Goal: Task Accomplishment & Management: Use online tool/utility

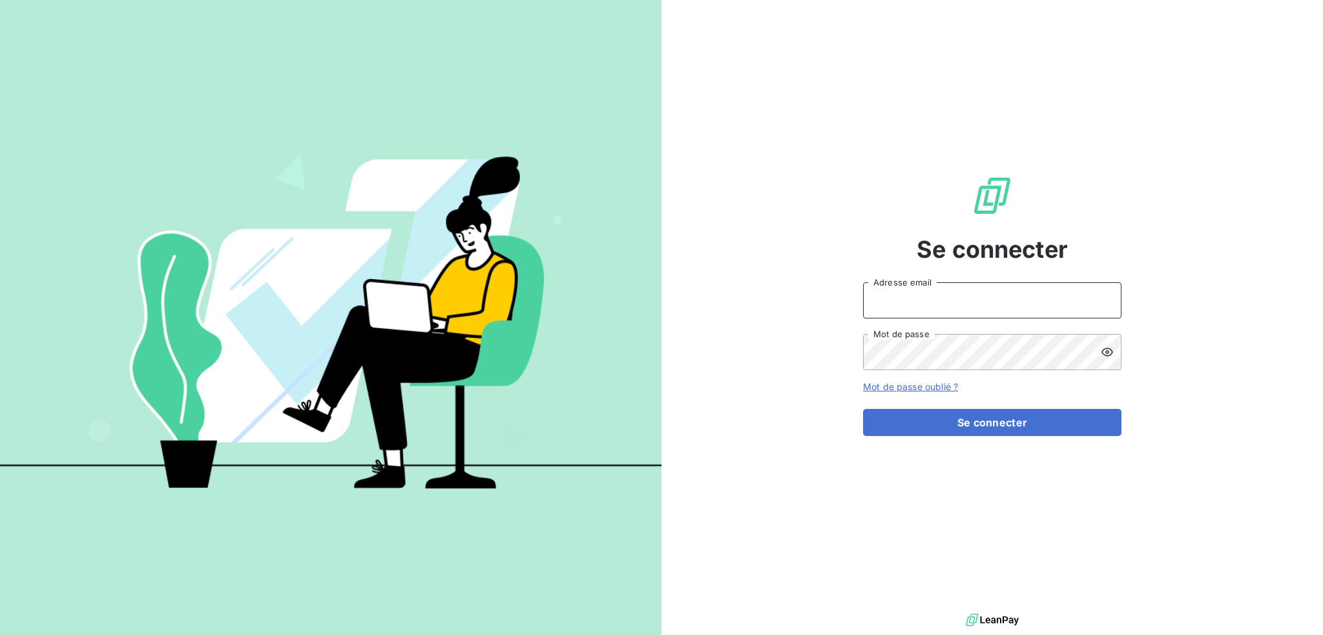
click at [910, 295] on input "Adresse email" at bounding box center [992, 300] width 258 height 36
type input "compta@login-informatique.com"
click at [863, 409] on button "Se connecter" at bounding box center [992, 422] width 258 height 27
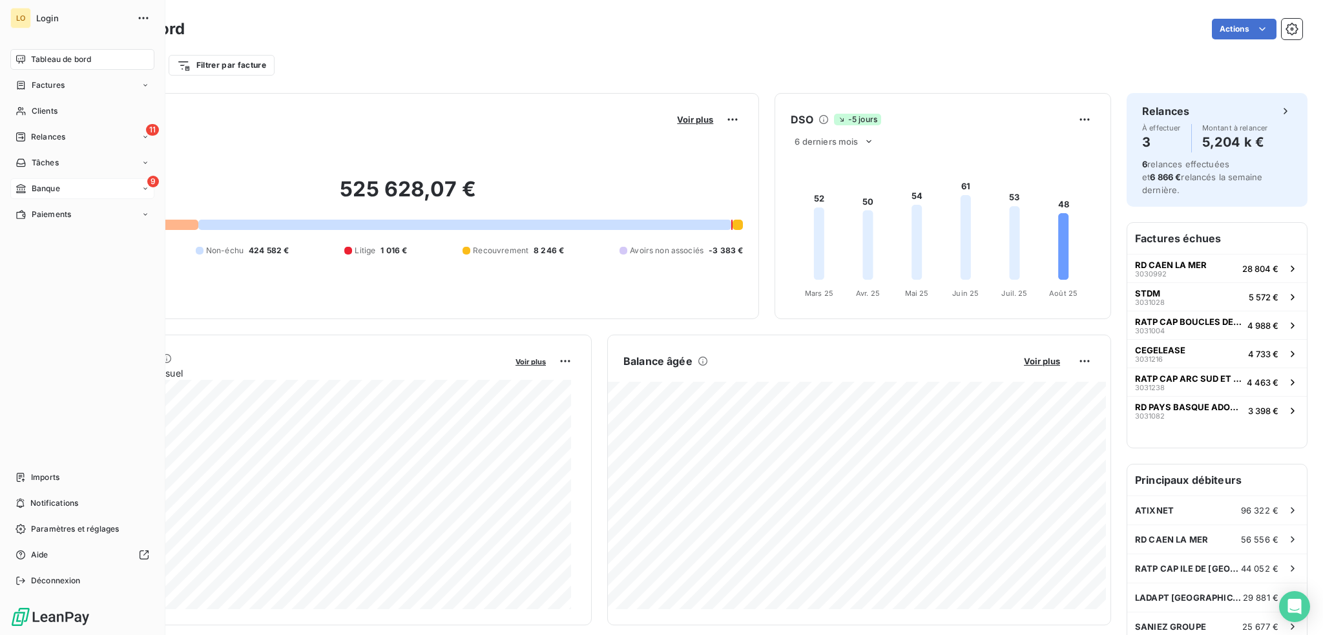
click at [93, 192] on div "9 Banque" at bounding box center [82, 188] width 144 height 21
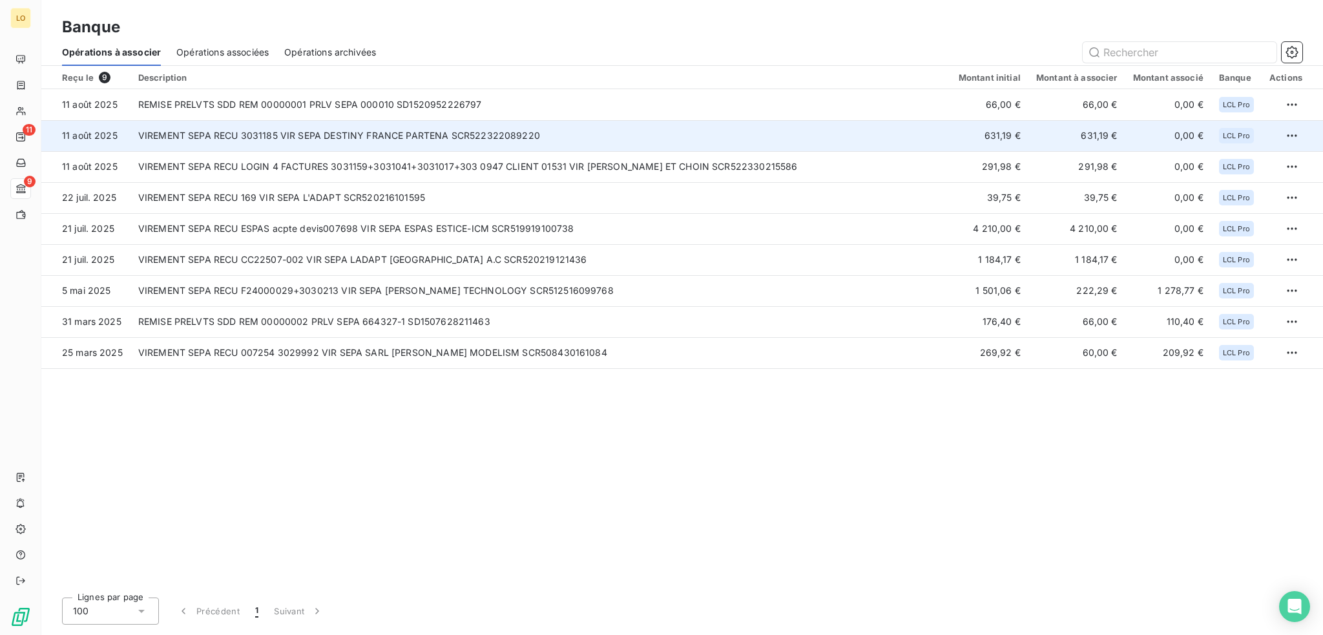
click at [382, 134] on td "VIREMENT SEPA RECU 3031185 VIR SEPA DESTINY FRANCE PARTENA SCR522322089220" at bounding box center [540, 135] width 820 height 31
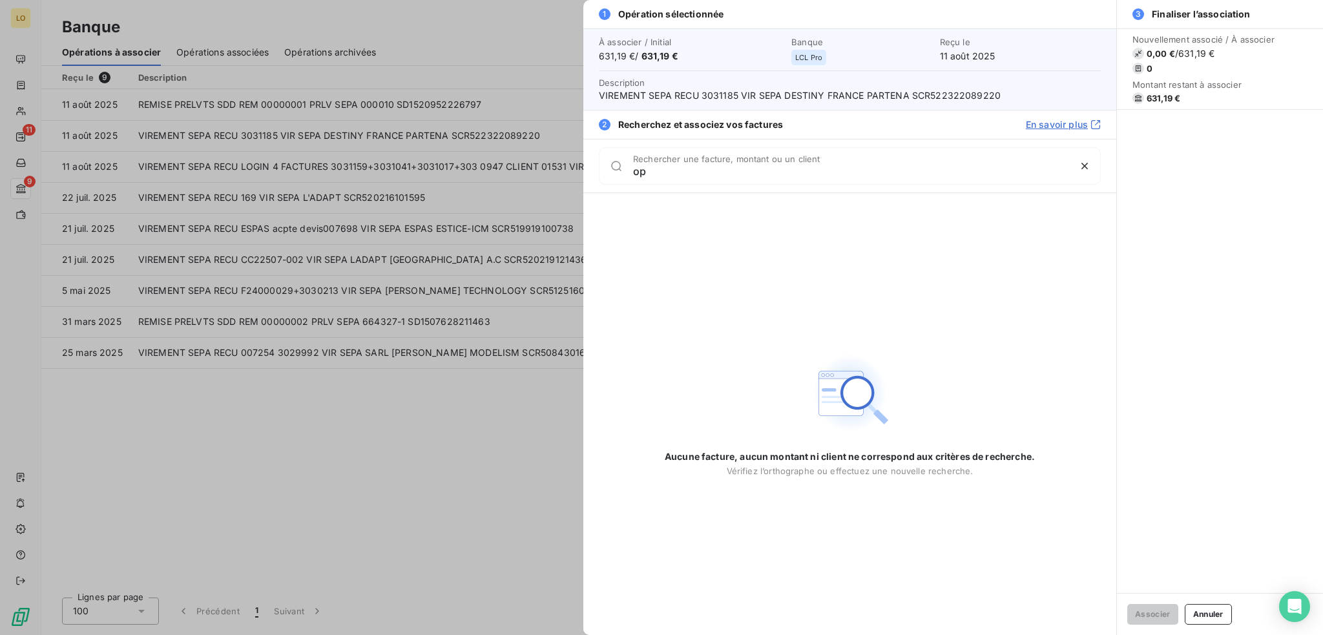
type input "o"
type input "3031185"
click at [1214, 617] on button "Annuler" at bounding box center [1207, 614] width 47 height 21
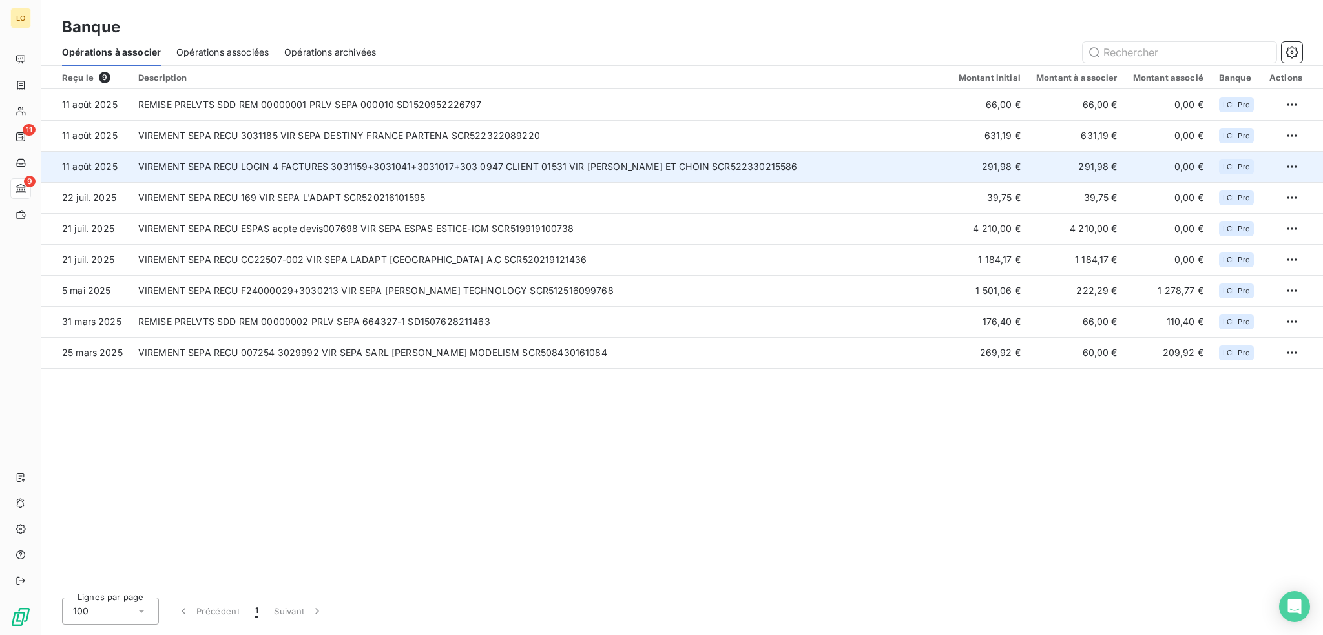
click at [403, 161] on td "VIREMENT SEPA RECU LOGIN 4 FACTURES 3031159+3031041+3031017+303 0947 CLIENT 015…" at bounding box center [540, 166] width 820 height 31
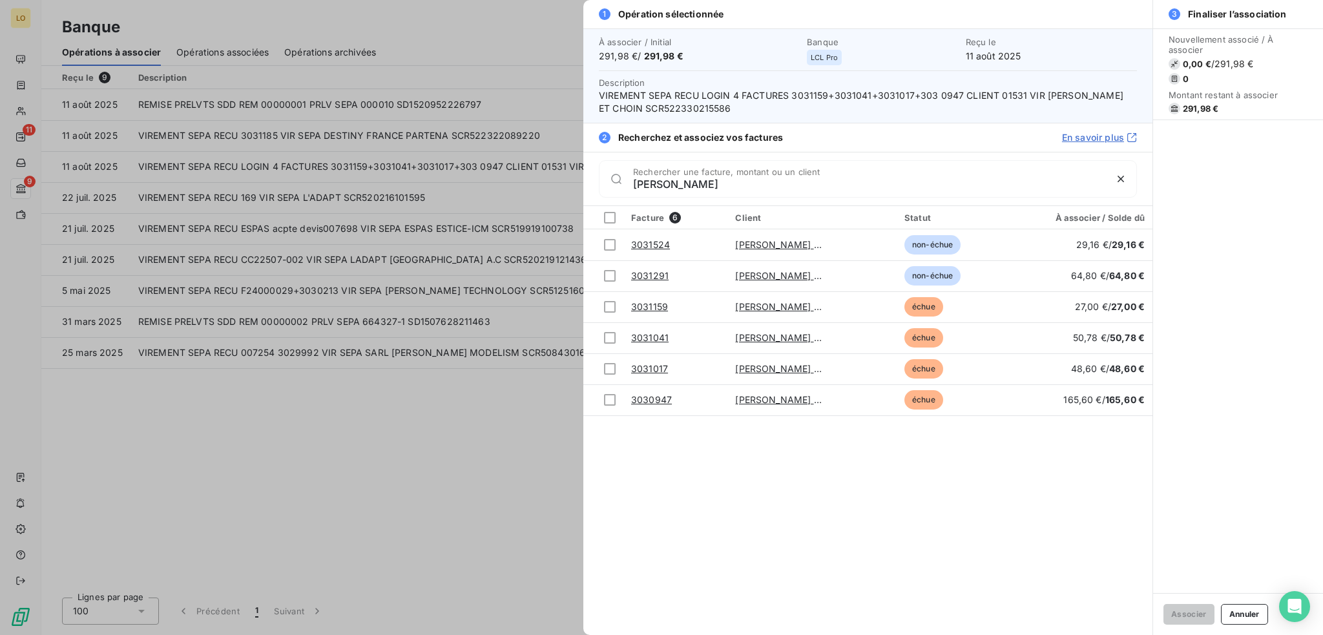
type input "[PERSON_NAME]"
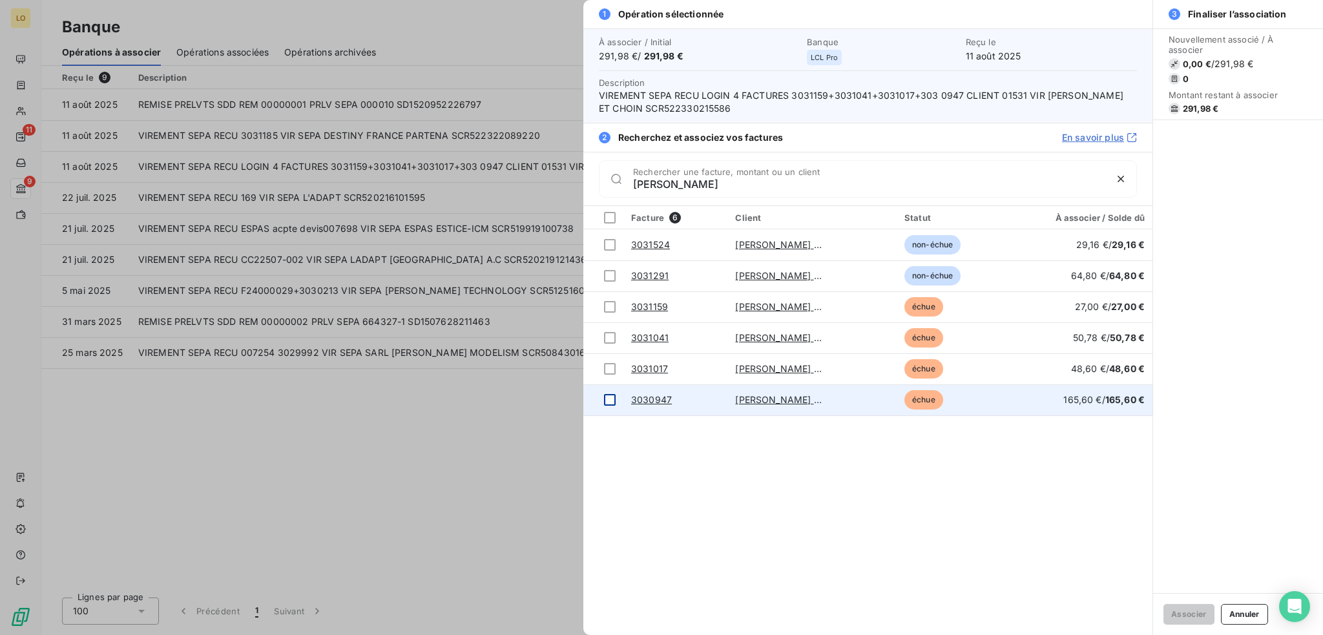
click at [610, 397] on div at bounding box center [610, 400] width 12 height 12
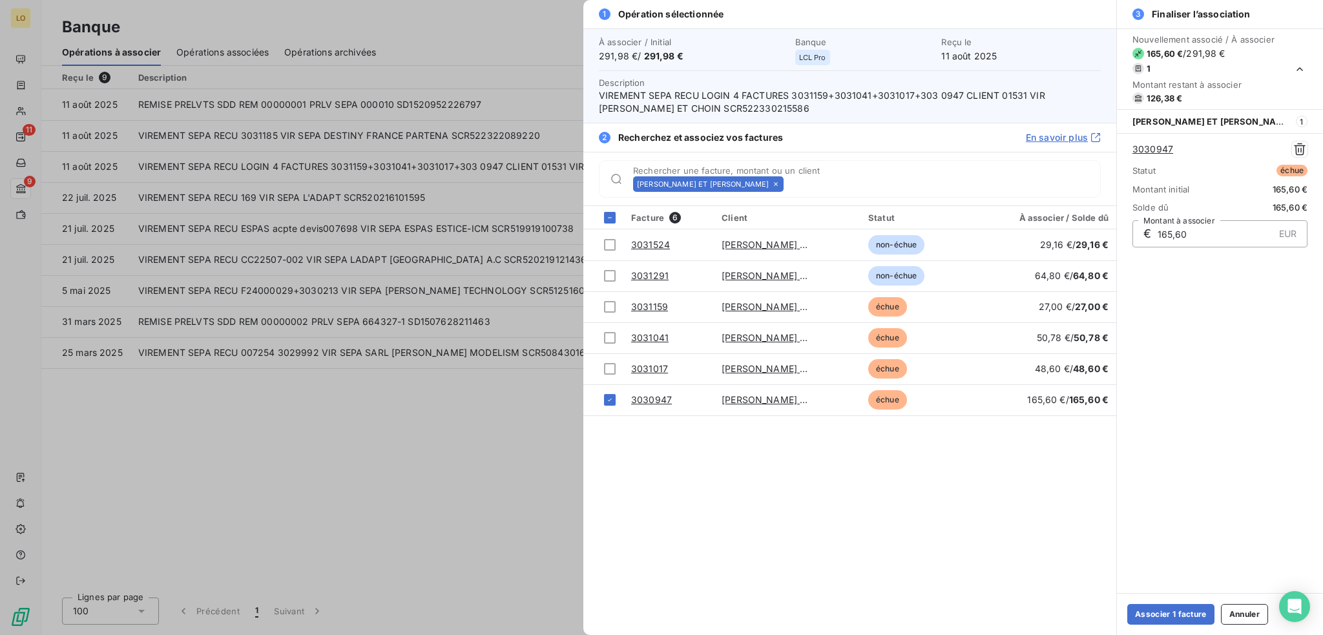
click at [612, 370] on div at bounding box center [610, 369] width 12 height 12
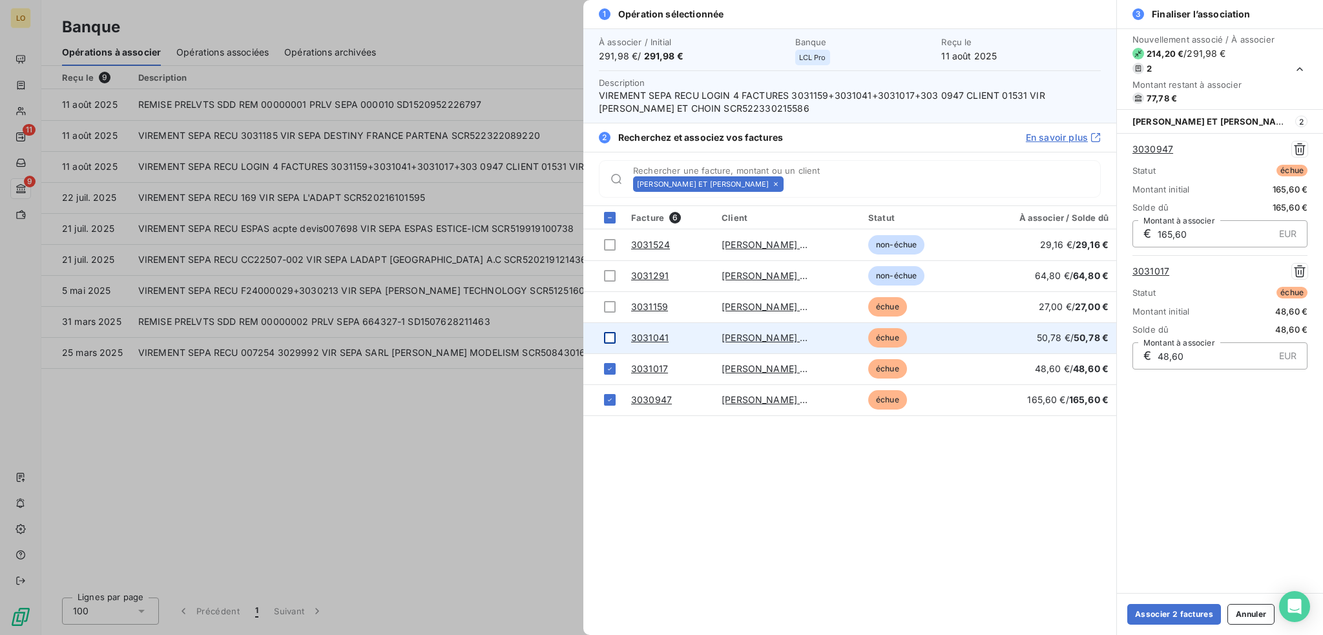
click at [612, 335] on div at bounding box center [610, 338] width 12 height 12
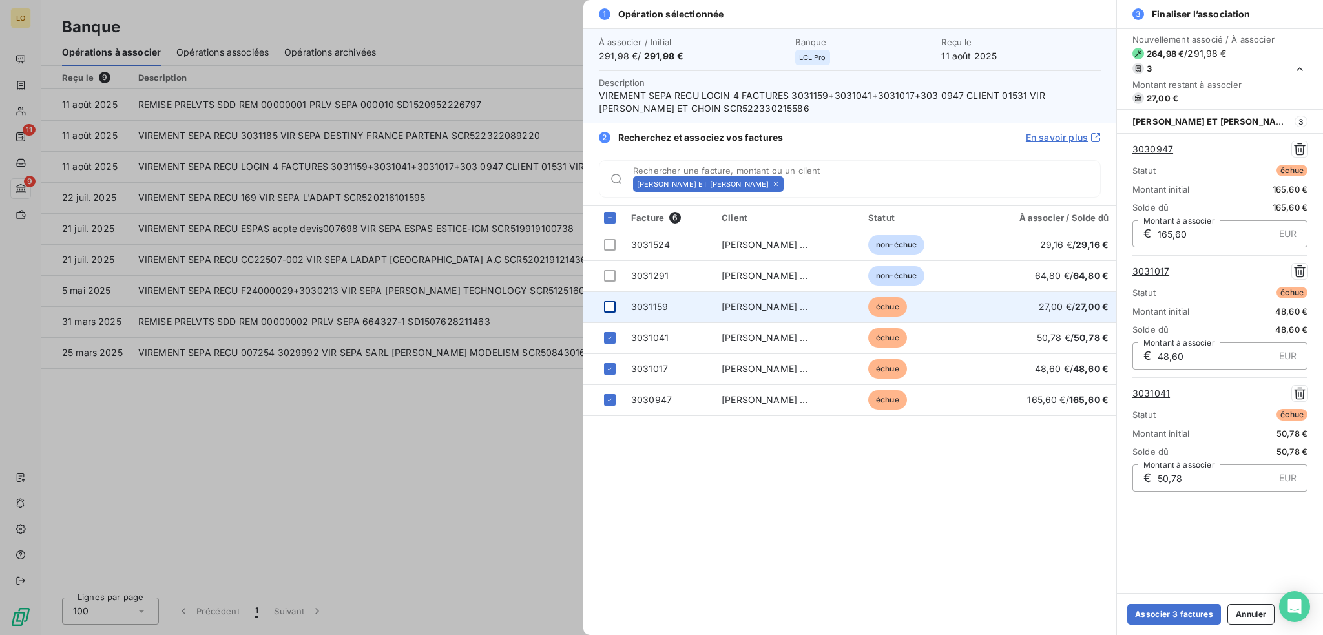
click at [607, 308] on div at bounding box center [610, 307] width 12 height 12
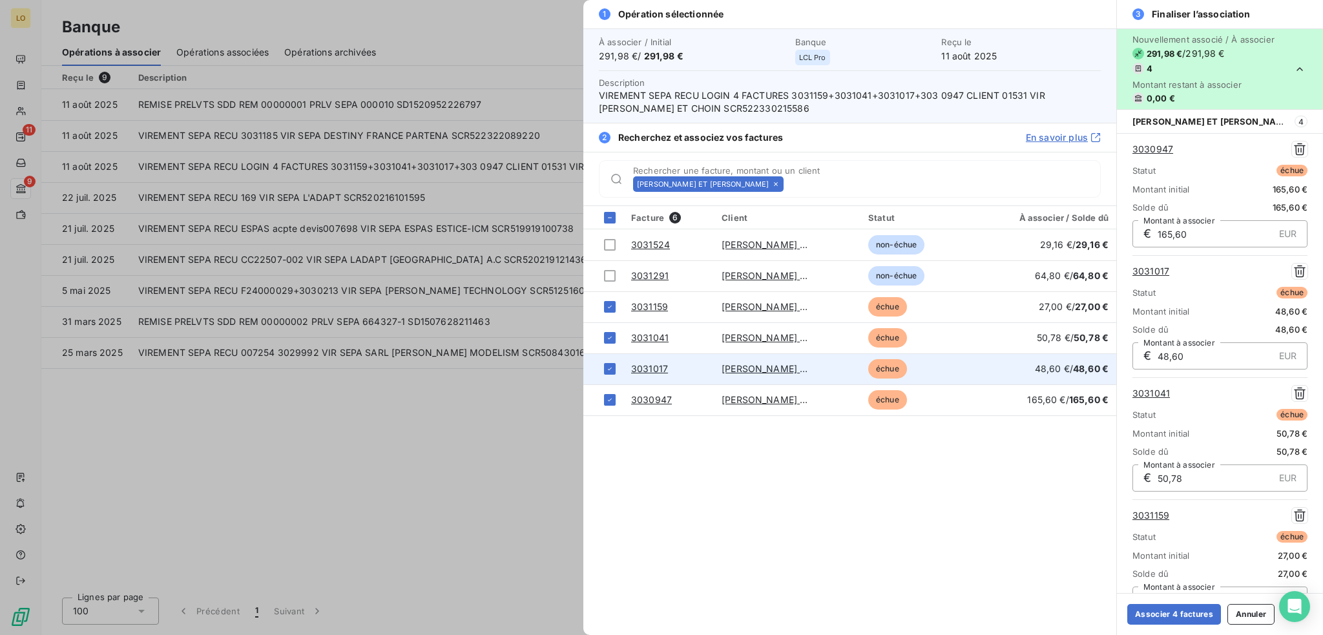
scroll to position [19, 0]
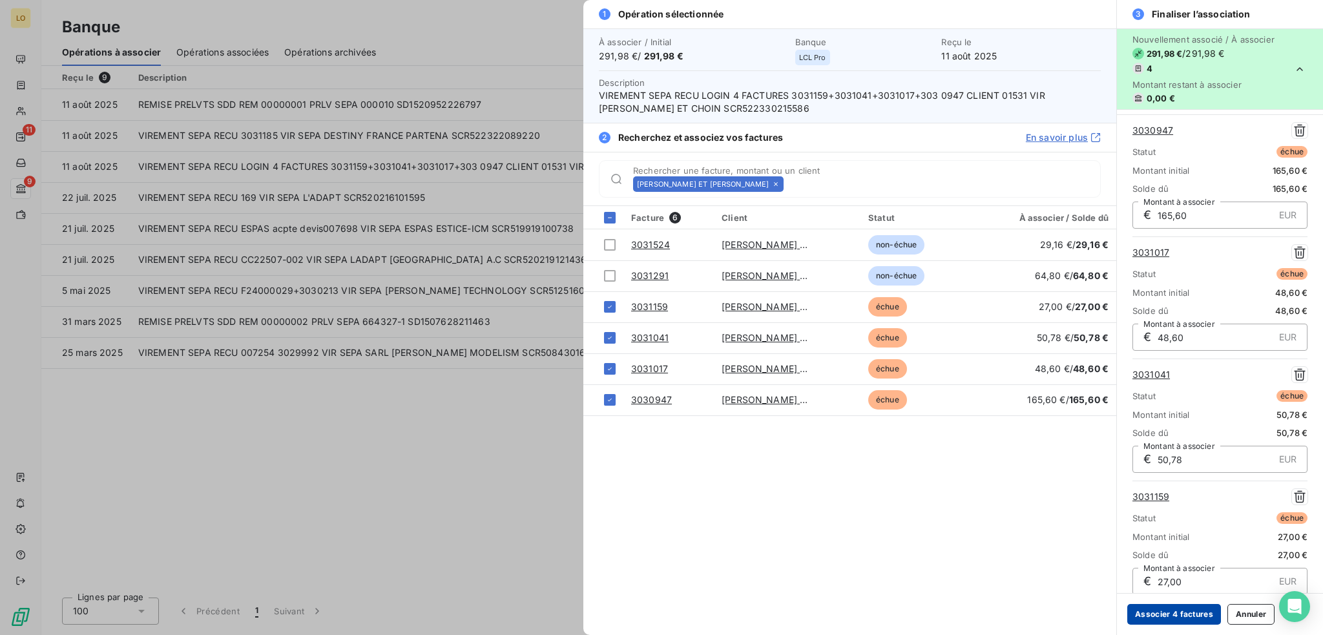
click at [1142, 614] on button "Associer 4 factures" at bounding box center [1174, 614] width 94 height 21
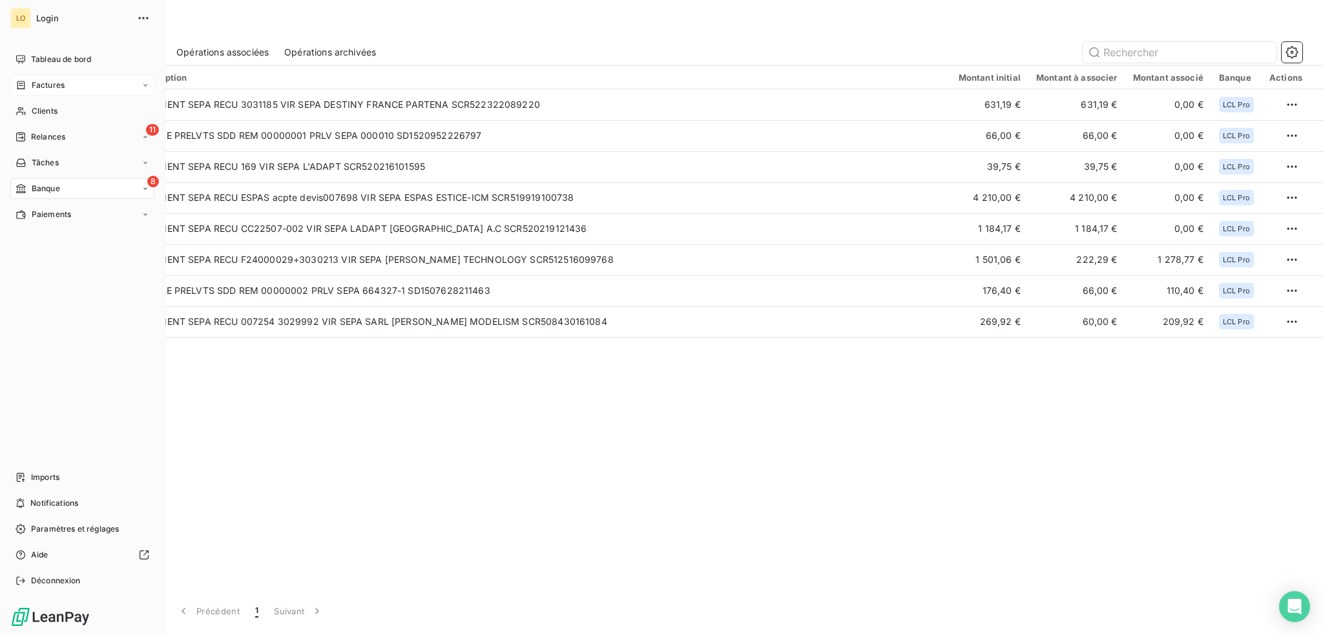
click at [55, 83] on span "Factures" at bounding box center [48, 85] width 33 height 12
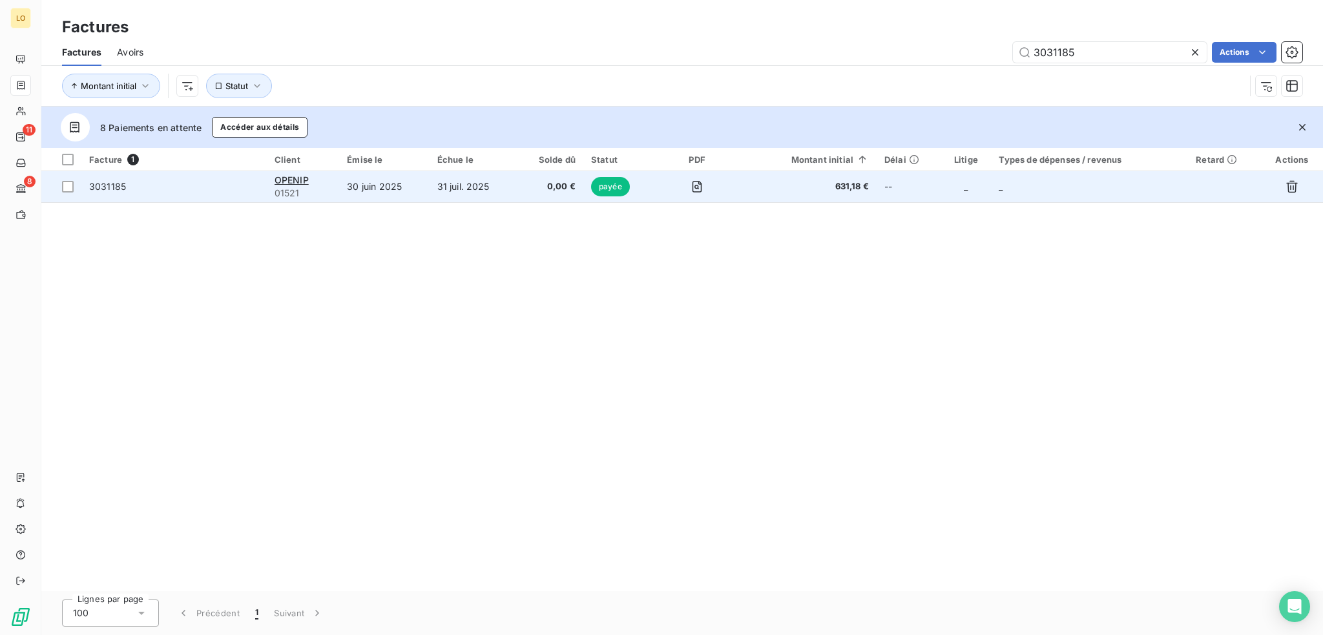
type input "3031185"
click at [136, 183] on span "3031185" at bounding box center [174, 186] width 170 height 13
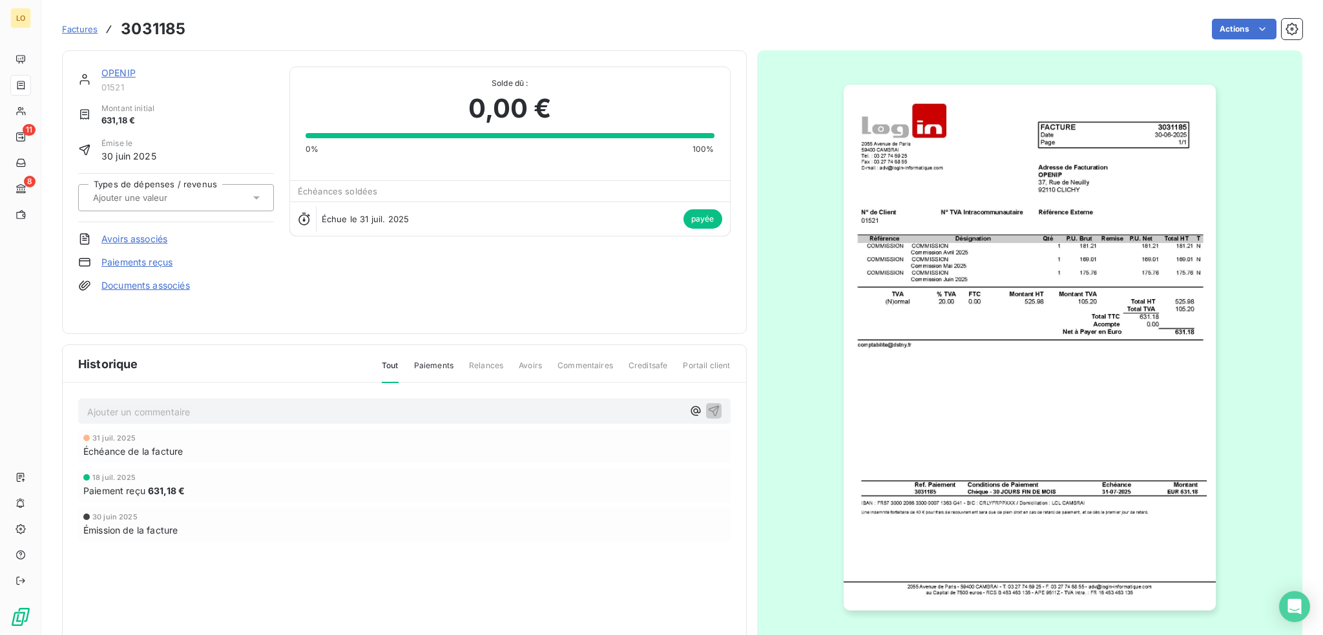
click at [155, 260] on link "Paiements reçus" at bounding box center [136, 262] width 71 height 13
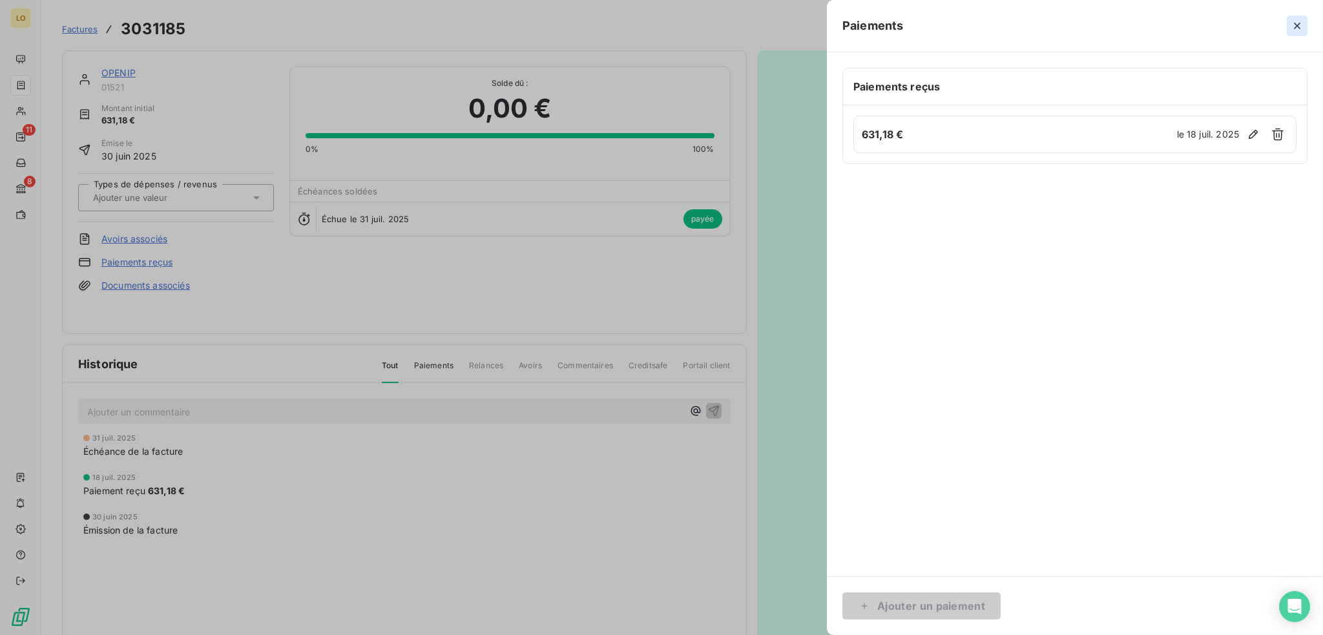
click at [1297, 26] on icon "button" at bounding box center [1297, 26] width 6 height 6
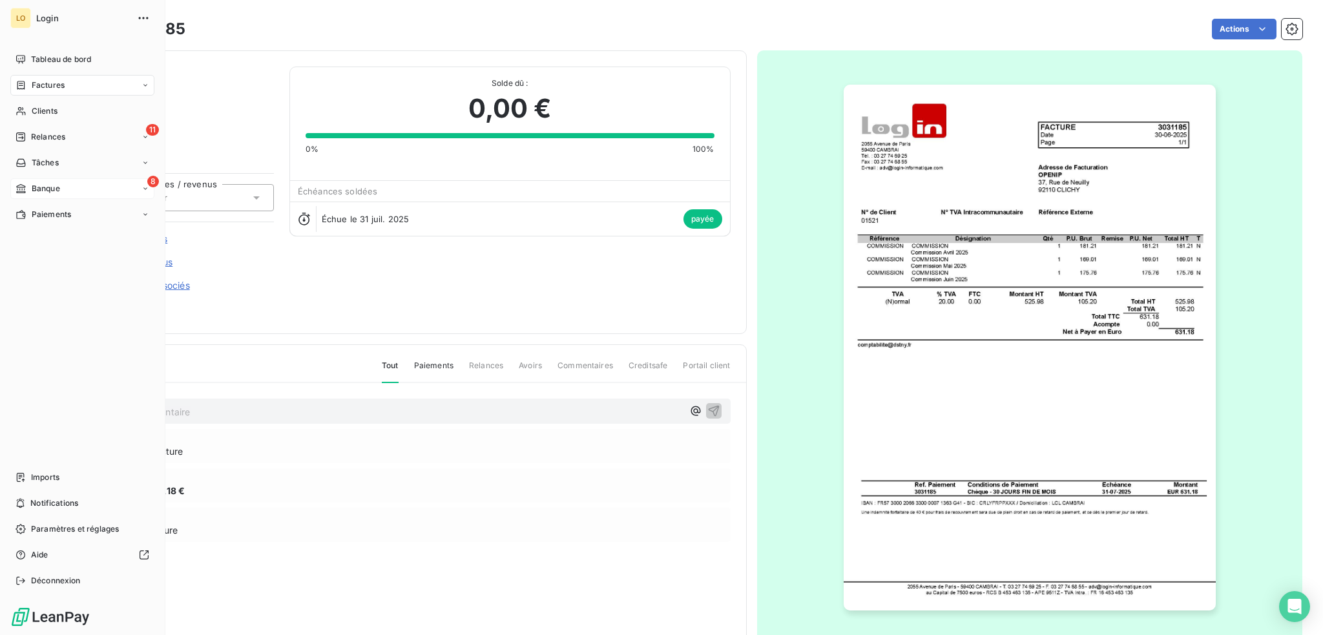
click at [46, 188] on span "Banque" at bounding box center [46, 189] width 28 height 12
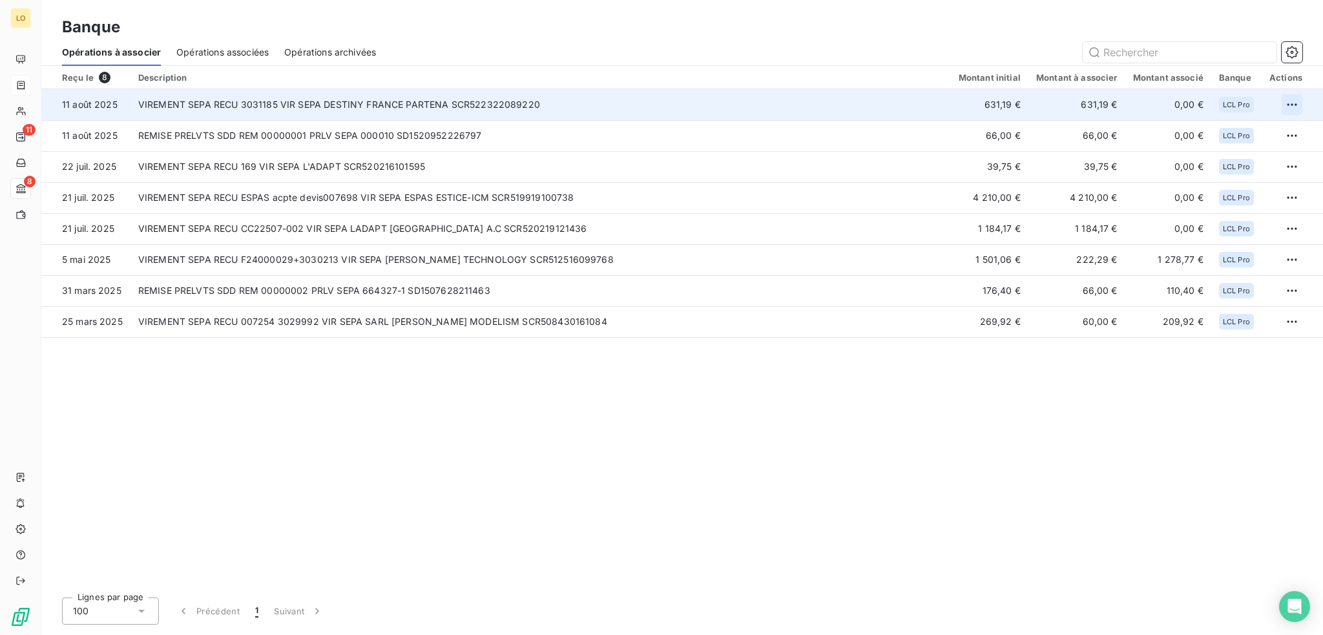
click at [1285, 102] on html "LO 11 8 Banque Opérations à associer Opérations associées Opérations archivées …" at bounding box center [661, 317] width 1323 height 635
click at [1263, 133] on div "Archiver l’opération" at bounding box center [1246, 133] width 99 height 21
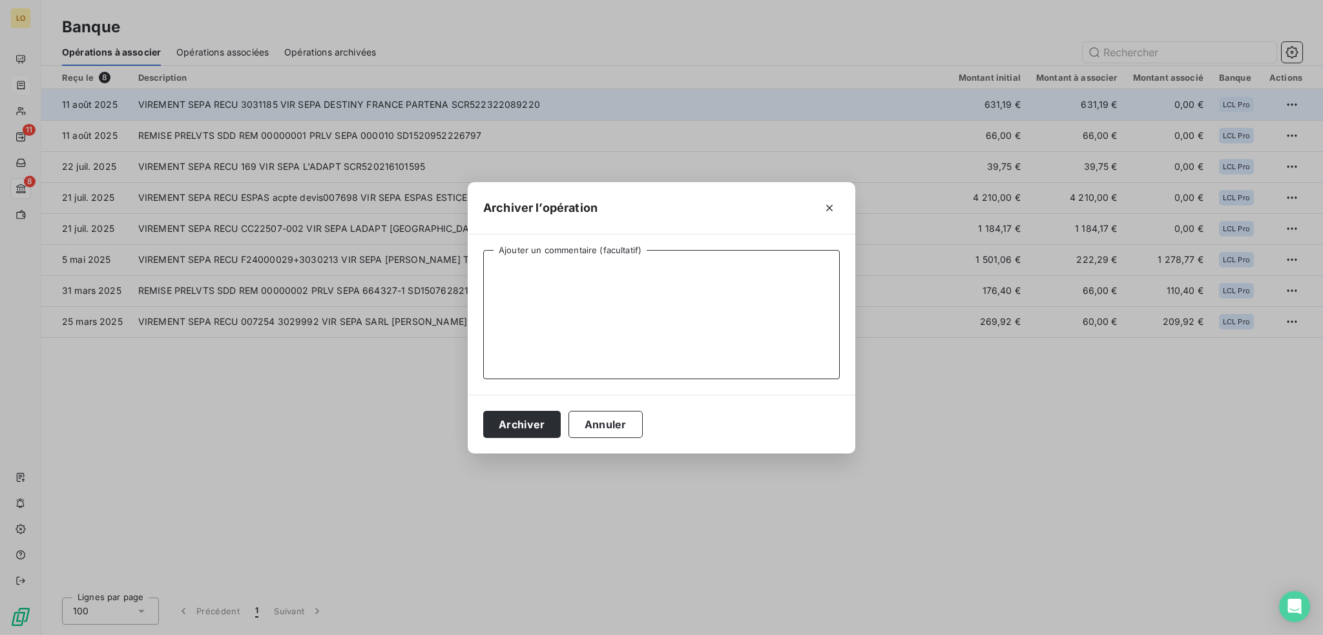
click at [595, 276] on textarea "Ajouter un commentaire (facultatif)" at bounding box center [661, 314] width 357 height 129
type textarea "FRE 3031185 réglée par virement le 18/07/2025 pour 631.18€"
click at [536, 424] on button "Archiver" at bounding box center [522, 424] width 78 height 27
